Goal: Task Accomplishment & Management: Manage account settings

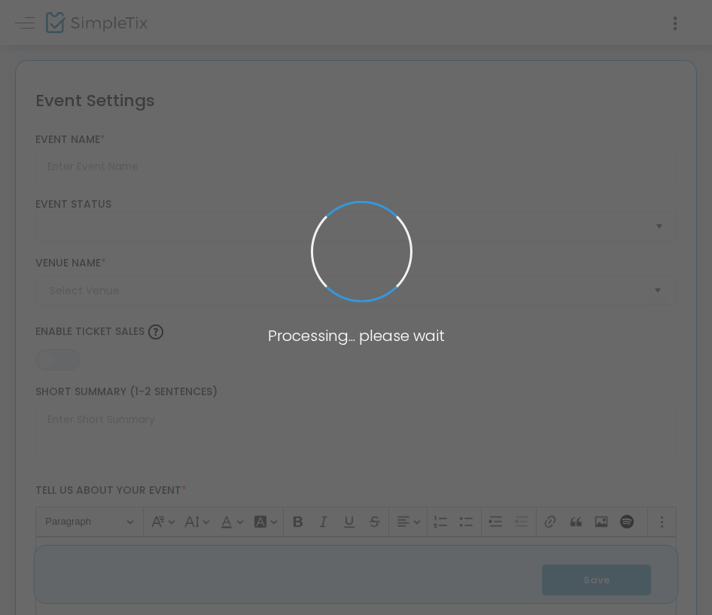
type input "Milwaukee Rock Theatre Presents: GREEN DAY’S AMERICAN IDIOT"
type textarea "Milwaukee Rock Theatre Presents: GREEN DAY’S AMERICAN IDIOT. [GEOGRAPHIC_DATA],…"
type input "Buy Tickets"
checkbox input "true"
type input "Inspiration Studios"
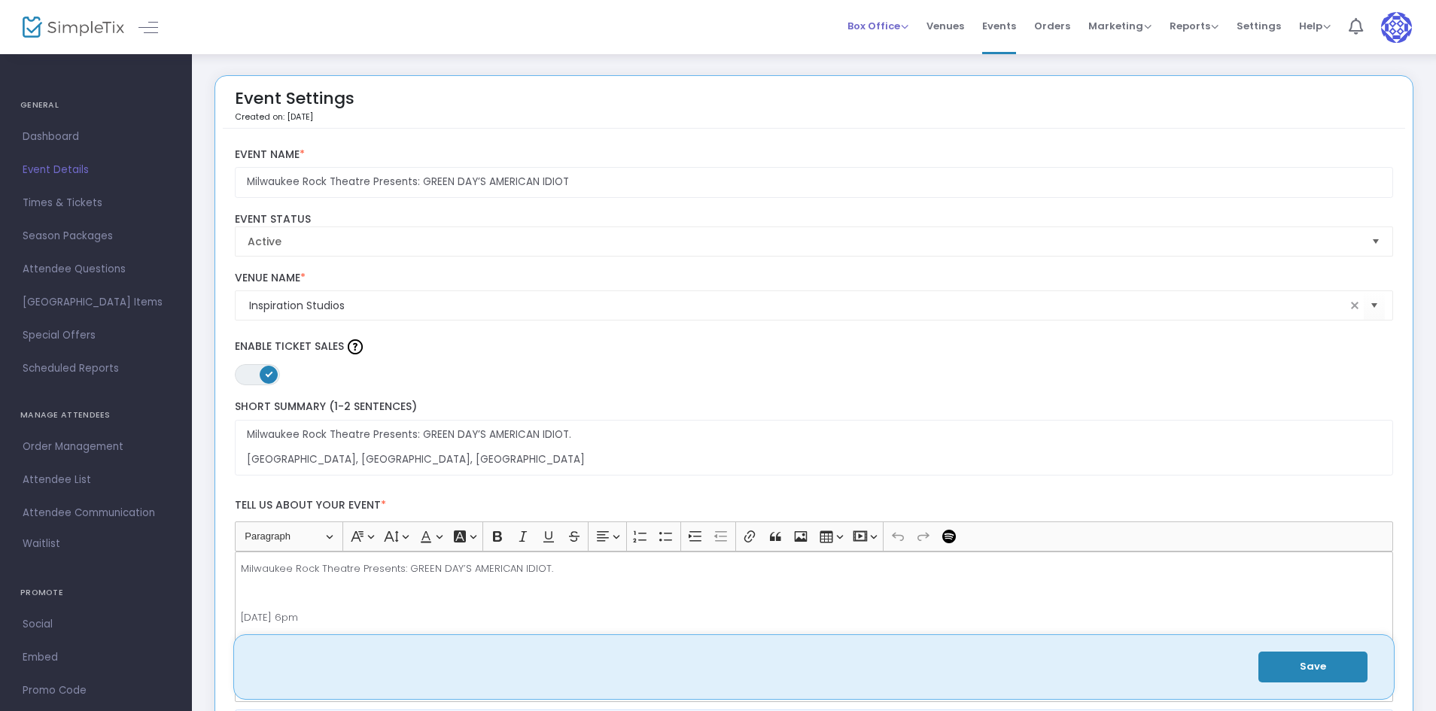
click at [720, 28] on span "Box Office" at bounding box center [878, 26] width 61 height 14
click at [720, 76] on li "Bookings" at bounding box center [902, 79] width 108 height 29
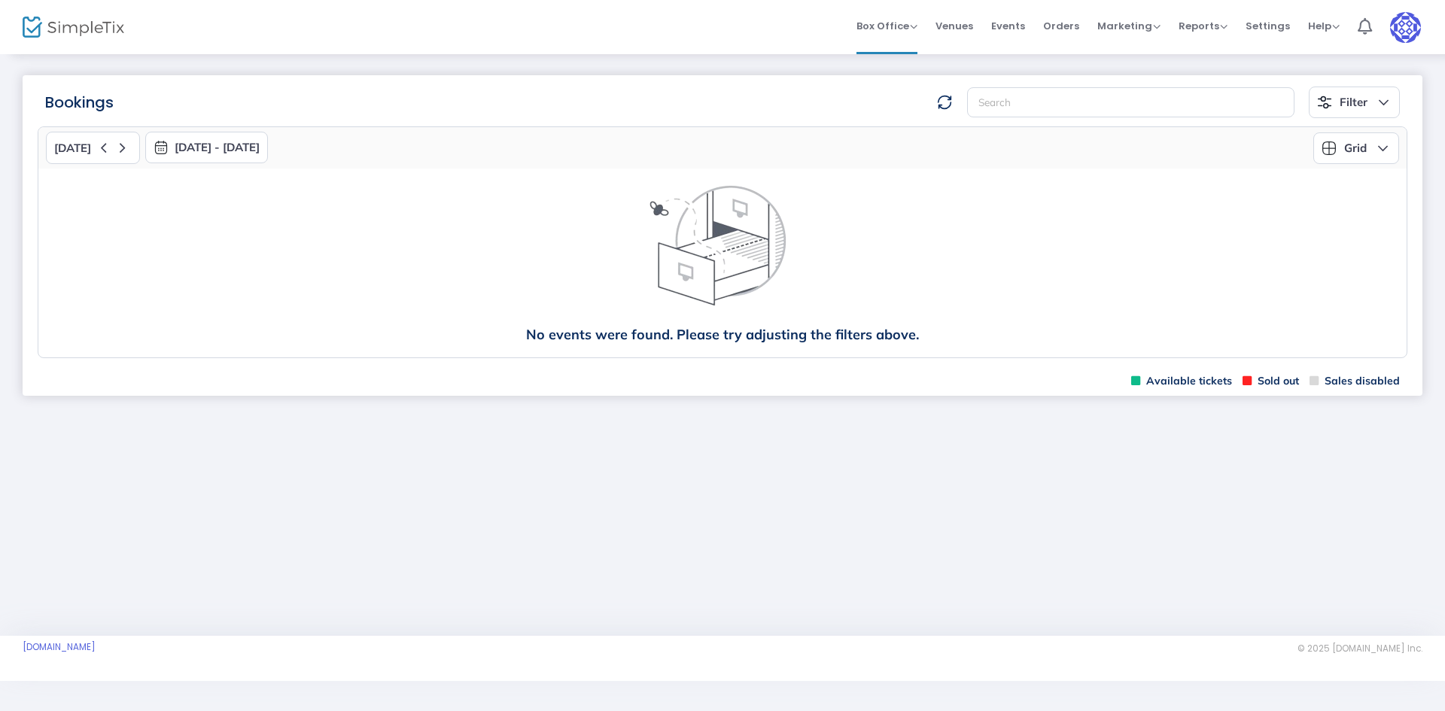
click at [72, 32] on img at bounding box center [74, 28] width 102 height 22
